Goal: Information Seeking & Learning: Find specific fact

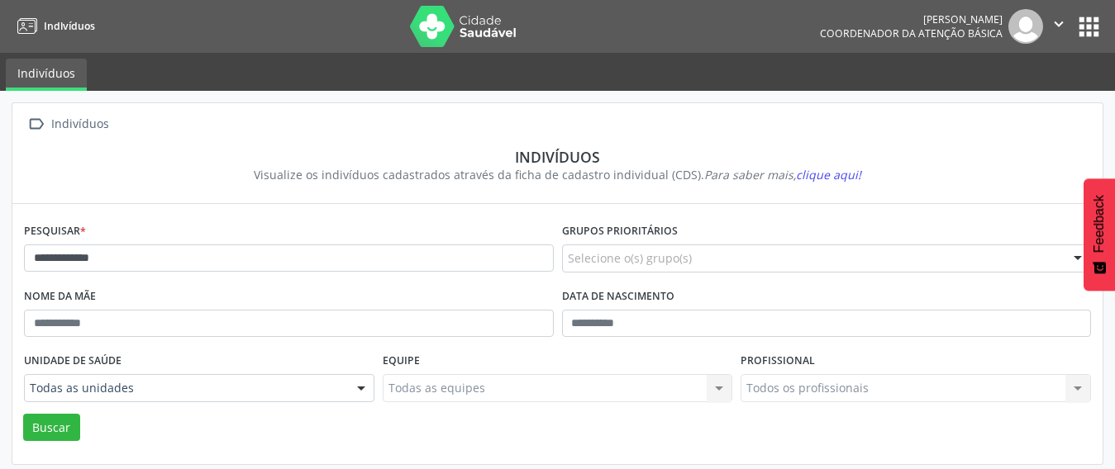
scroll to position [158, 0]
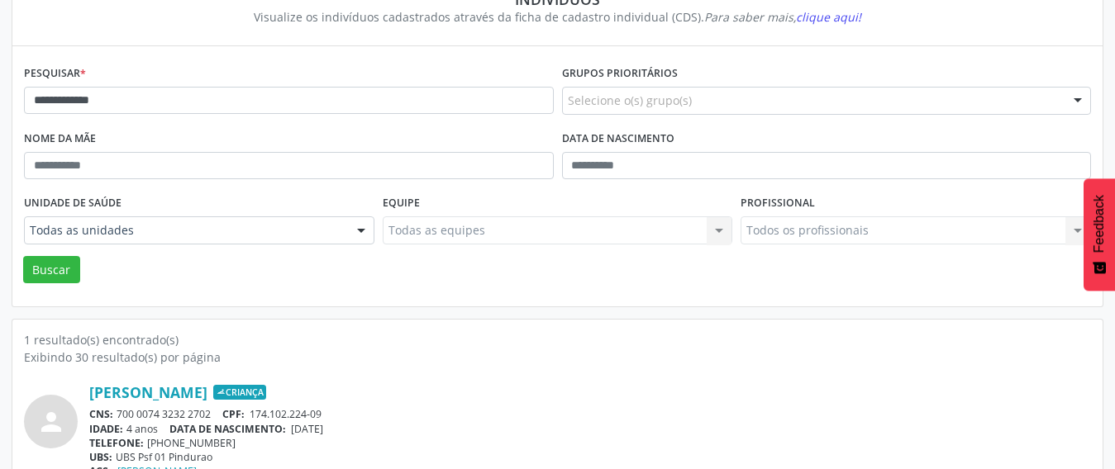
click at [195, 101] on input "**********" at bounding box center [289, 101] width 530 height 28
type input "**********"
click at [23, 256] on button "Buscar" at bounding box center [51, 270] width 57 height 28
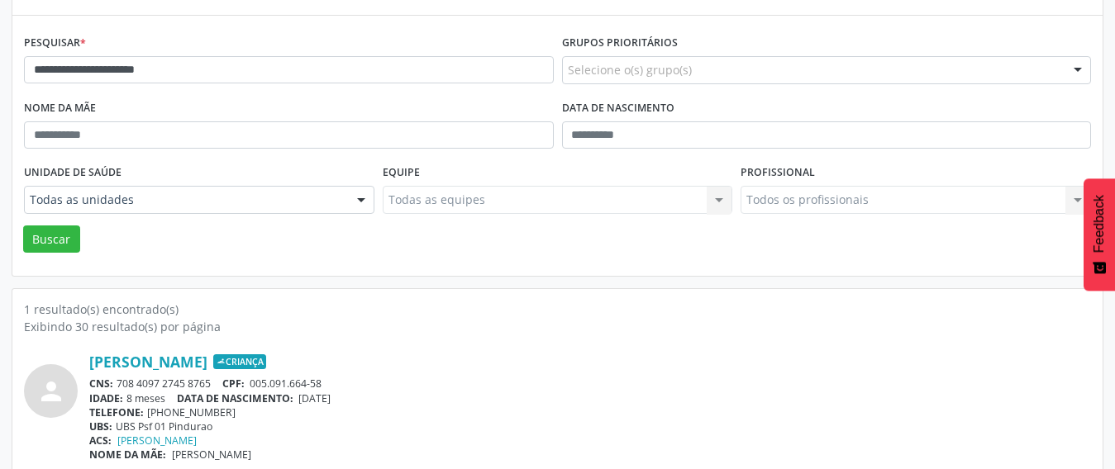
scroll to position [205, 0]
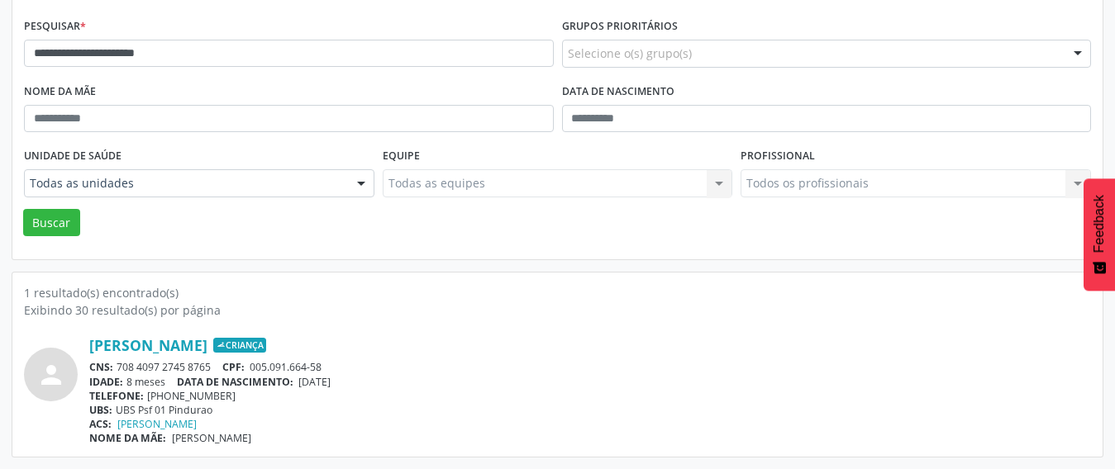
click at [532, 279] on div "1 resultado(s) encontrado(s) Exibindo 30 resultado(s) por página person [PERSON…" at bounding box center [557, 365] width 1090 height 184
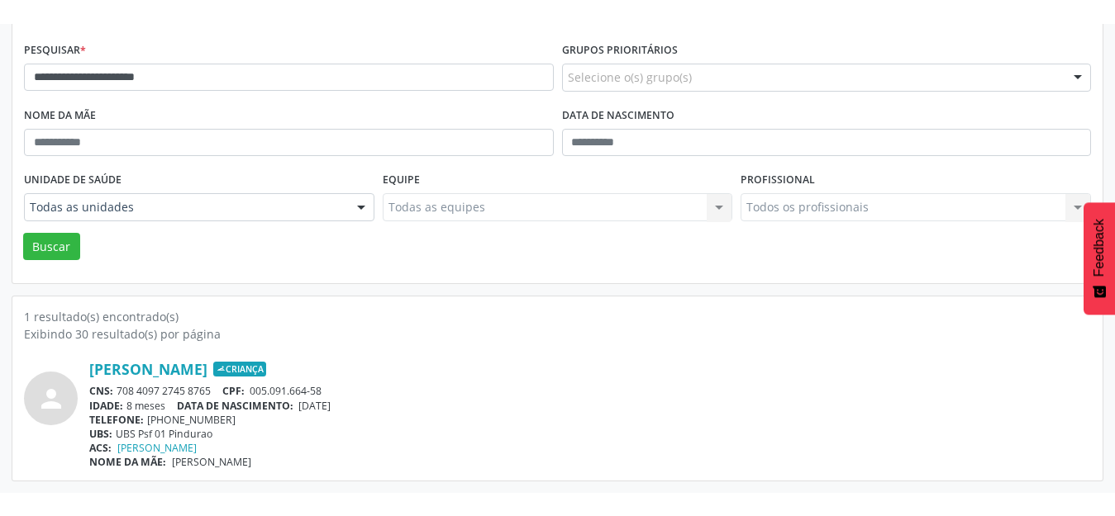
scroll to position [158, 0]
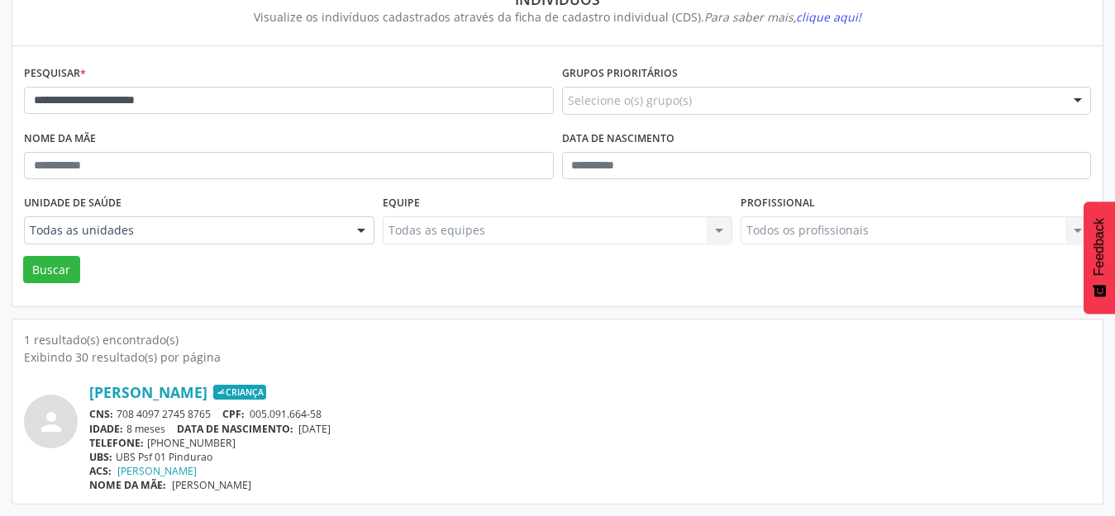
click at [430, 353] on div "Exibindo 30 resultado(s) por página" at bounding box center [557, 357] width 1067 height 17
drag, startPoint x: 10, startPoint y: 333, endPoint x: 224, endPoint y: 359, distance: 215.5
click at [224, 359] on div "**********" at bounding box center [557, 224] width 1115 height 583
click at [516, 326] on div "1 resultado(s) encontrado(s) Exibindo 30 resultado(s) por página person [PERSON…" at bounding box center [557, 412] width 1090 height 184
drag, startPoint x: 226, startPoint y: 356, endPoint x: 14, endPoint y: 340, distance: 213.0
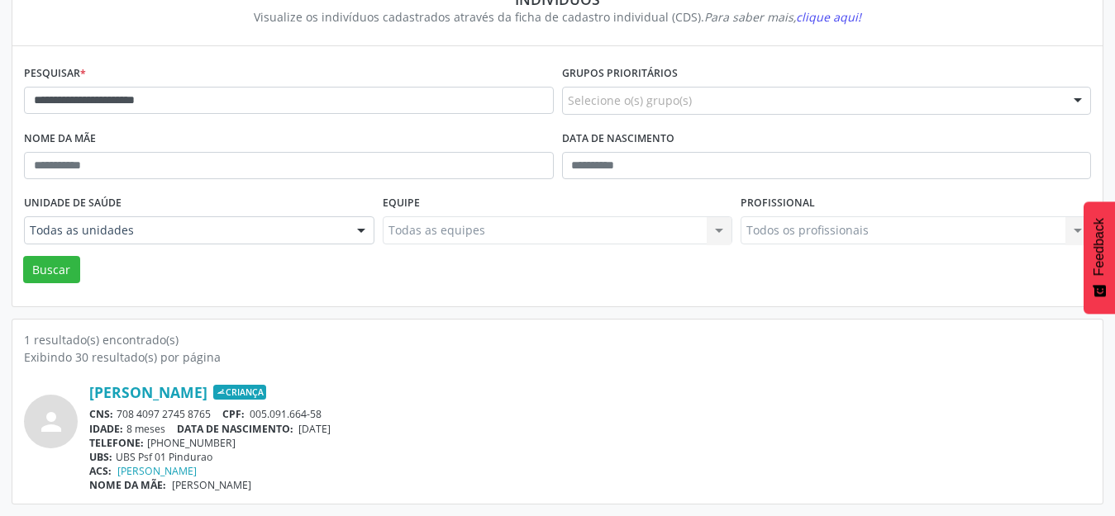
click at [14, 340] on div "1 resultado(s) encontrado(s) Exibindo 30 resultado(s) por página person [PERSON…" at bounding box center [557, 412] width 1090 height 184
click at [618, 365] on div "Exibindo 30 resultado(s) por página" at bounding box center [557, 357] width 1067 height 17
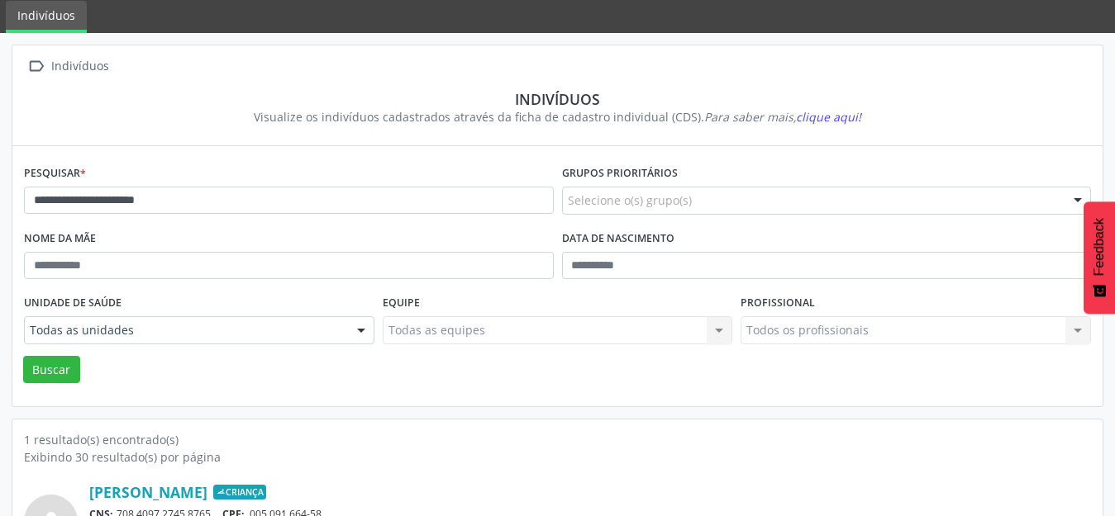
scroll to position [0, 0]
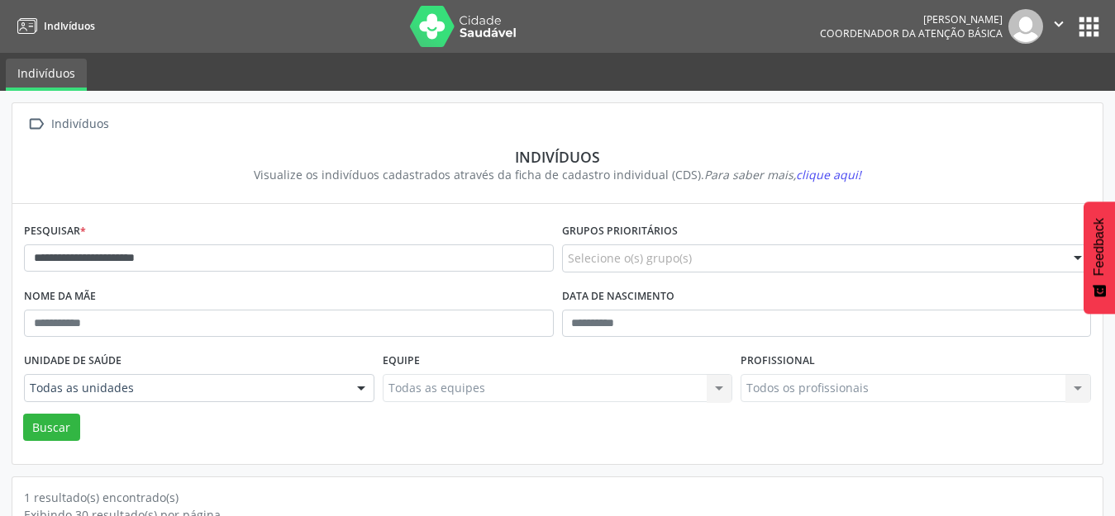
click at [467, 26] on img at bounding box center [463, 26] width 107 height 41
